Goal: Transaction & Acquisition: Purchase product/service

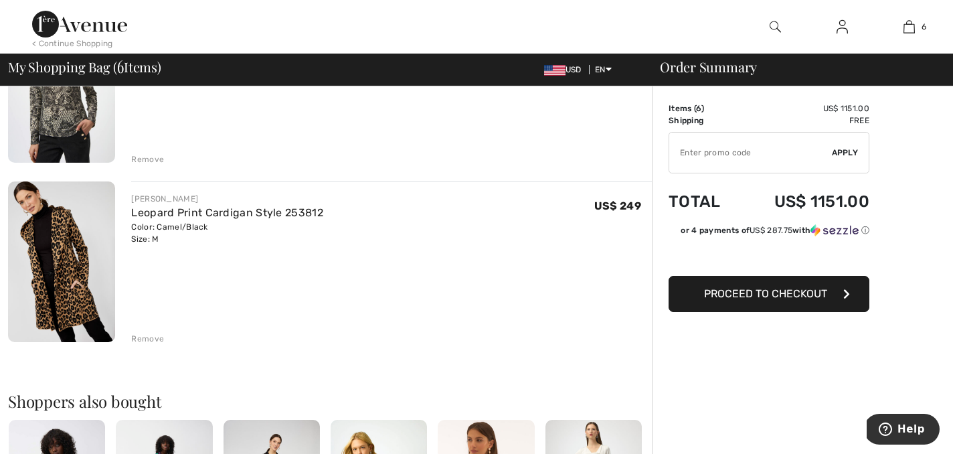
scroll to position [893, 0]
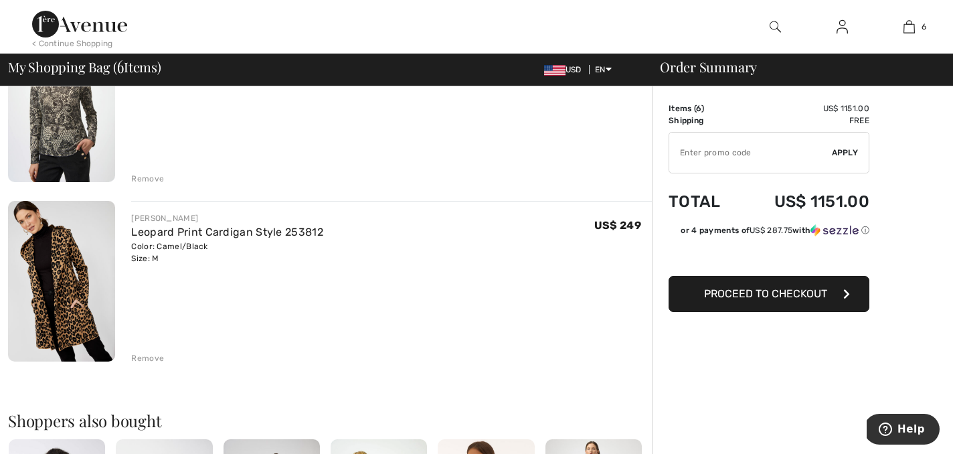
click at [72, 286] on img at bounding box center [61, 281] width 107 height 161
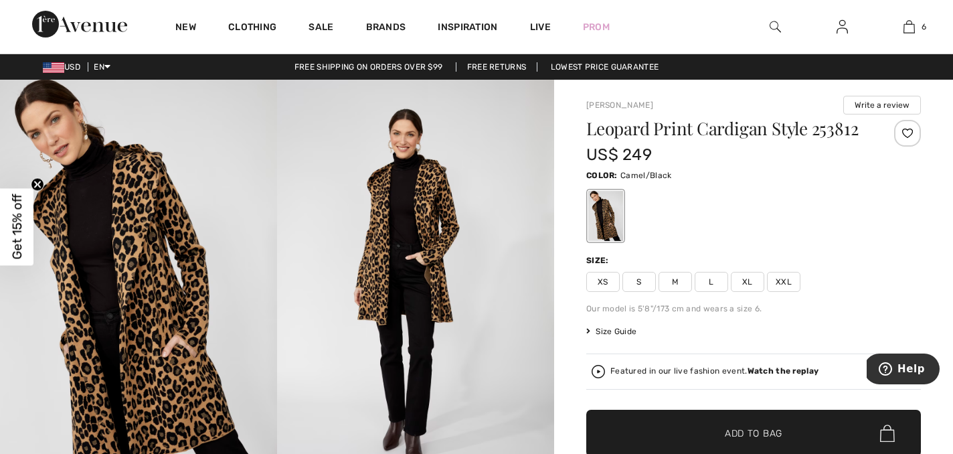
click at [769, 30] on img at bounding box center [774, 27] width 11 height 16
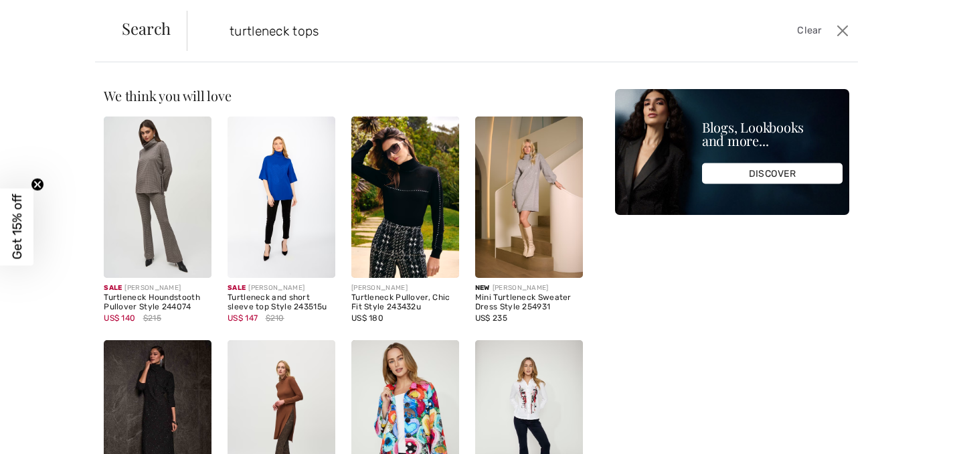
type input "turtleneck tops"
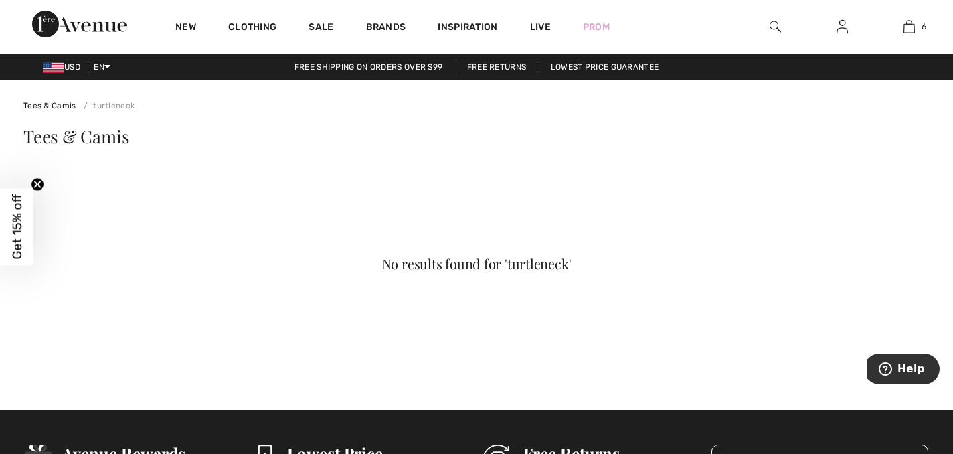
click at [110, 105] on link "turtleneck" at bounding box center [106, 105] width 56 height 9
click at [68, 136] on span "Tees & Camis" at bounding box center [76, 135] width 106 height 23
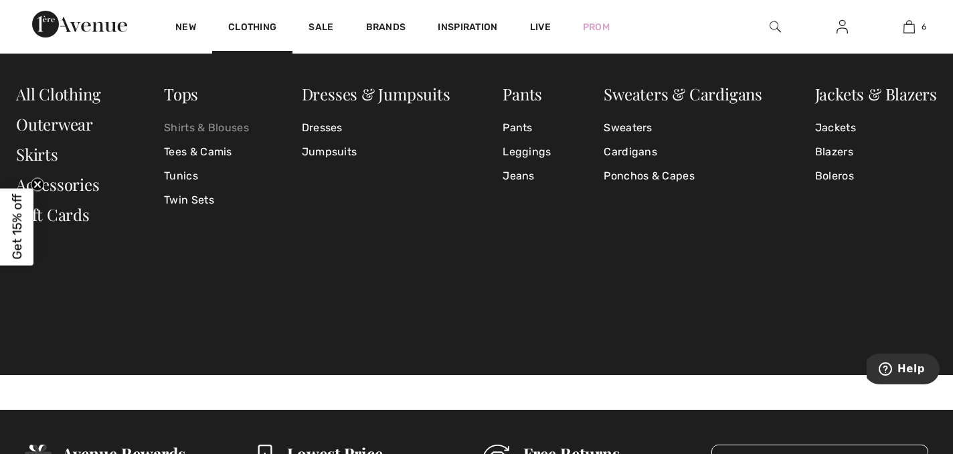
click at [193, 126] on link "Shirts & Blouses" at bounding box center [206, 128] width 85 height 24
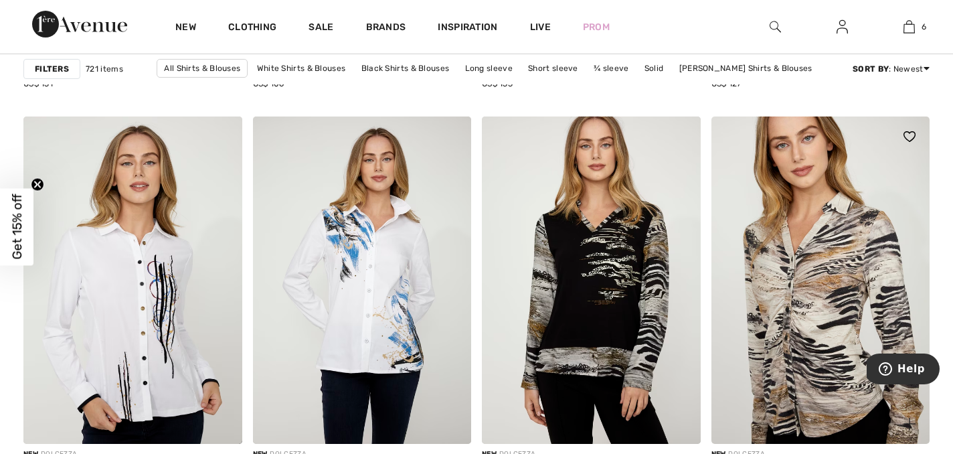
scroll to position [5655, 0]
